Goal: Check status: Check status

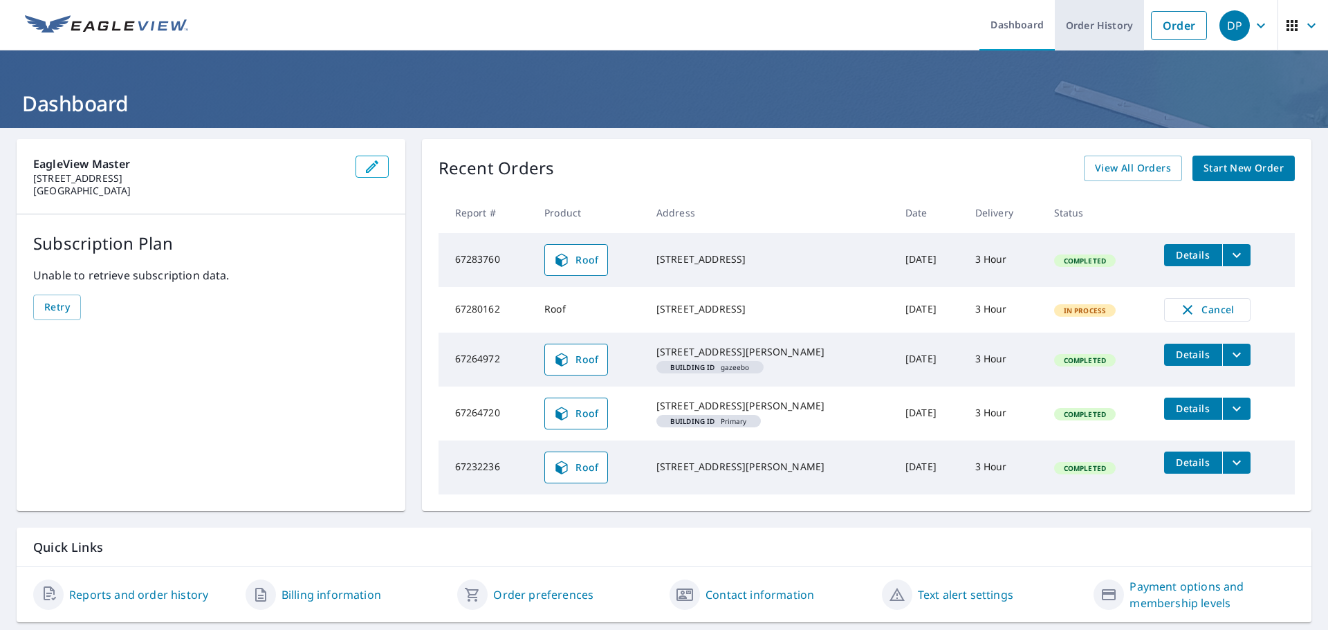
click at [1092, 32] on link "Order History" at bounding box center [1098, 25] width 89 height 50
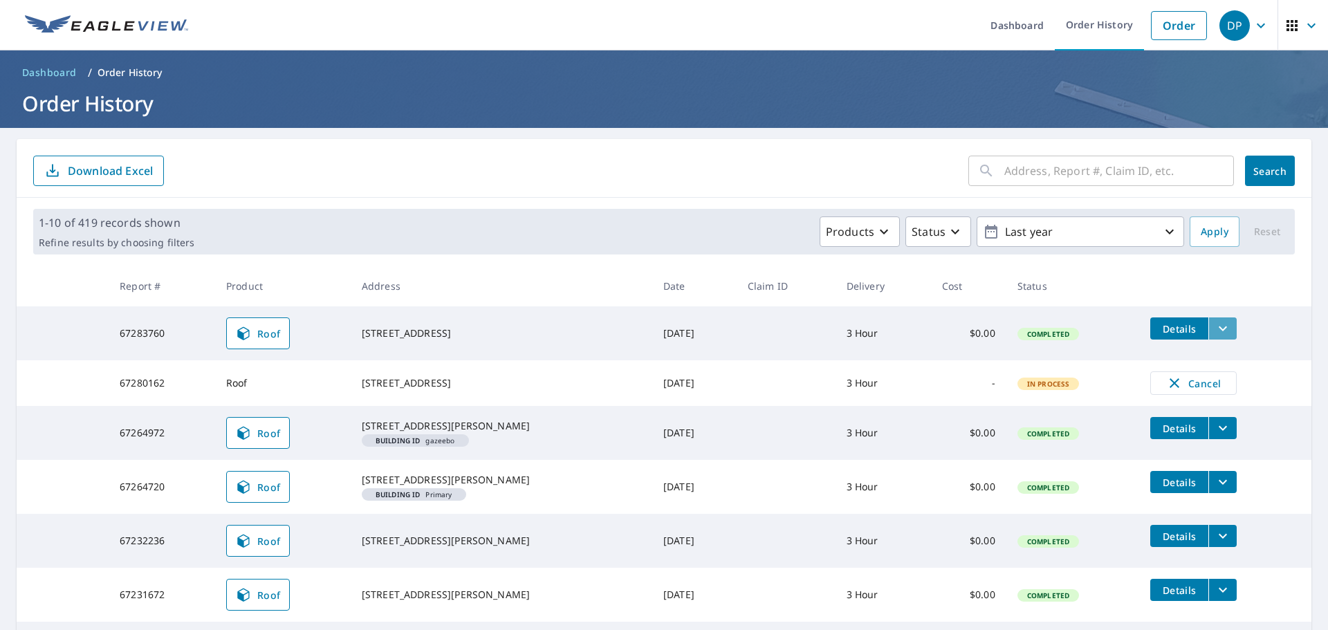
click at [1214, 331] on icon "filesDropdownBtn-67283760" at bounding box center [1222, 328] width 17 height 17
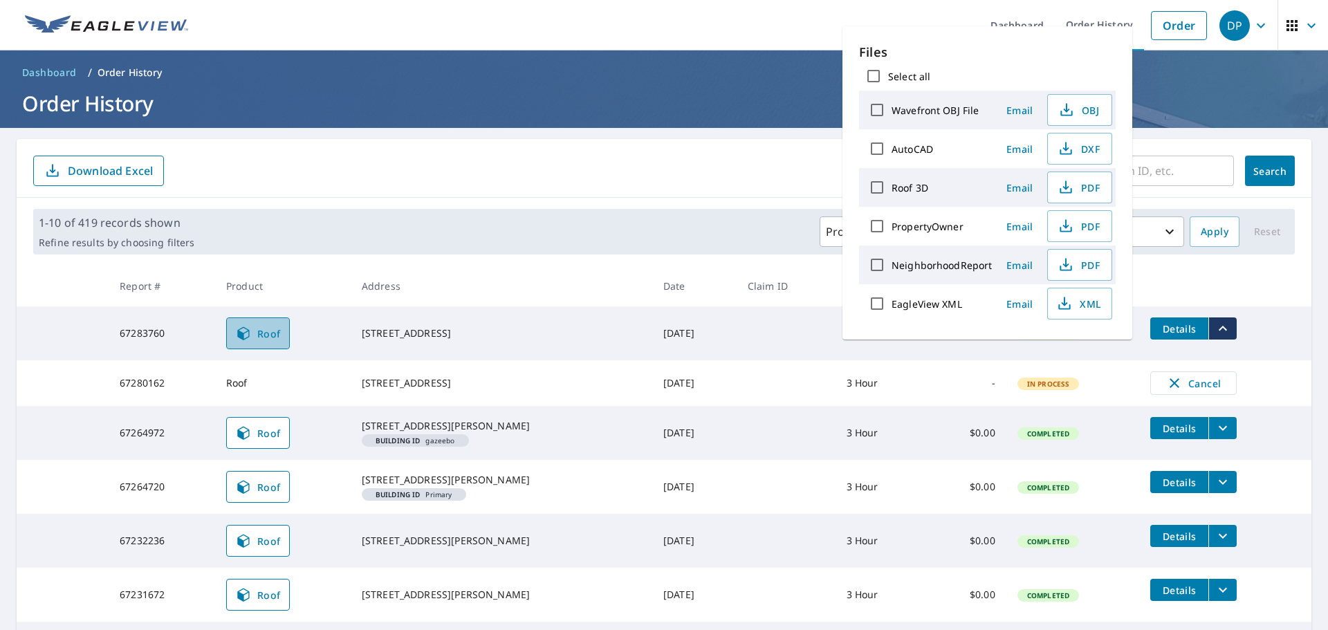
click at [263, 332] on span "Roof" at bounding box center [258, 333] width 46 height 17
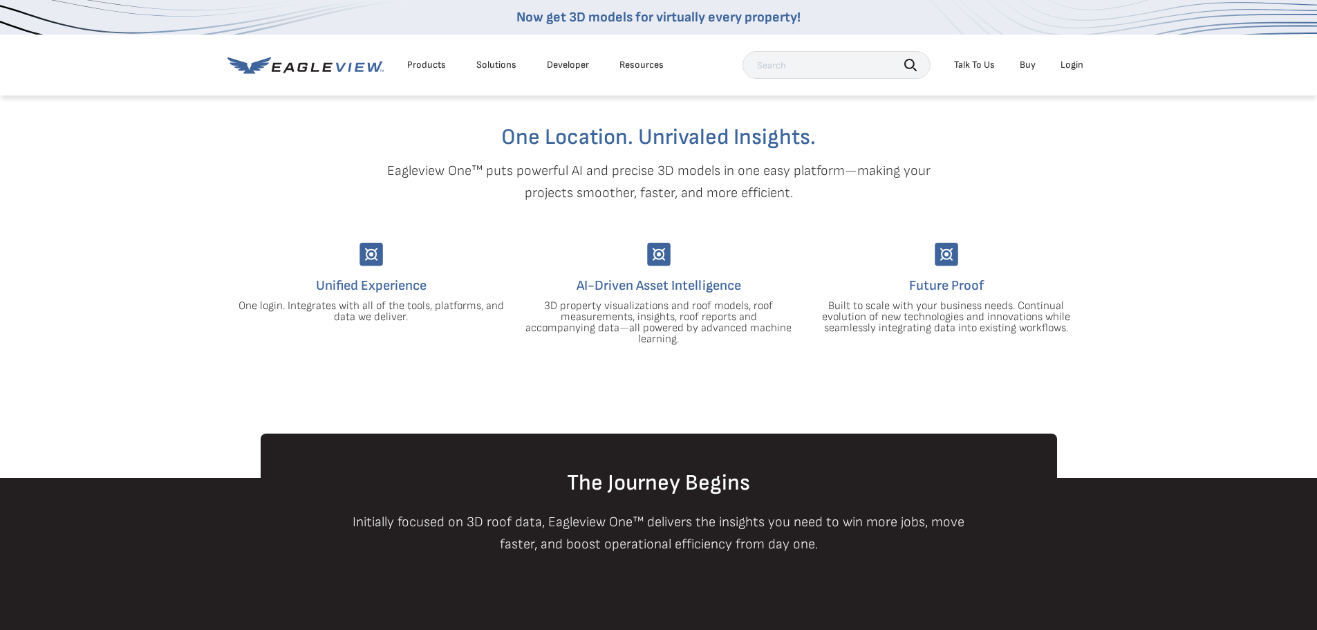
scroll to position [346, 0]
